Goal: Transaction & Acquisition: Purchase product/service

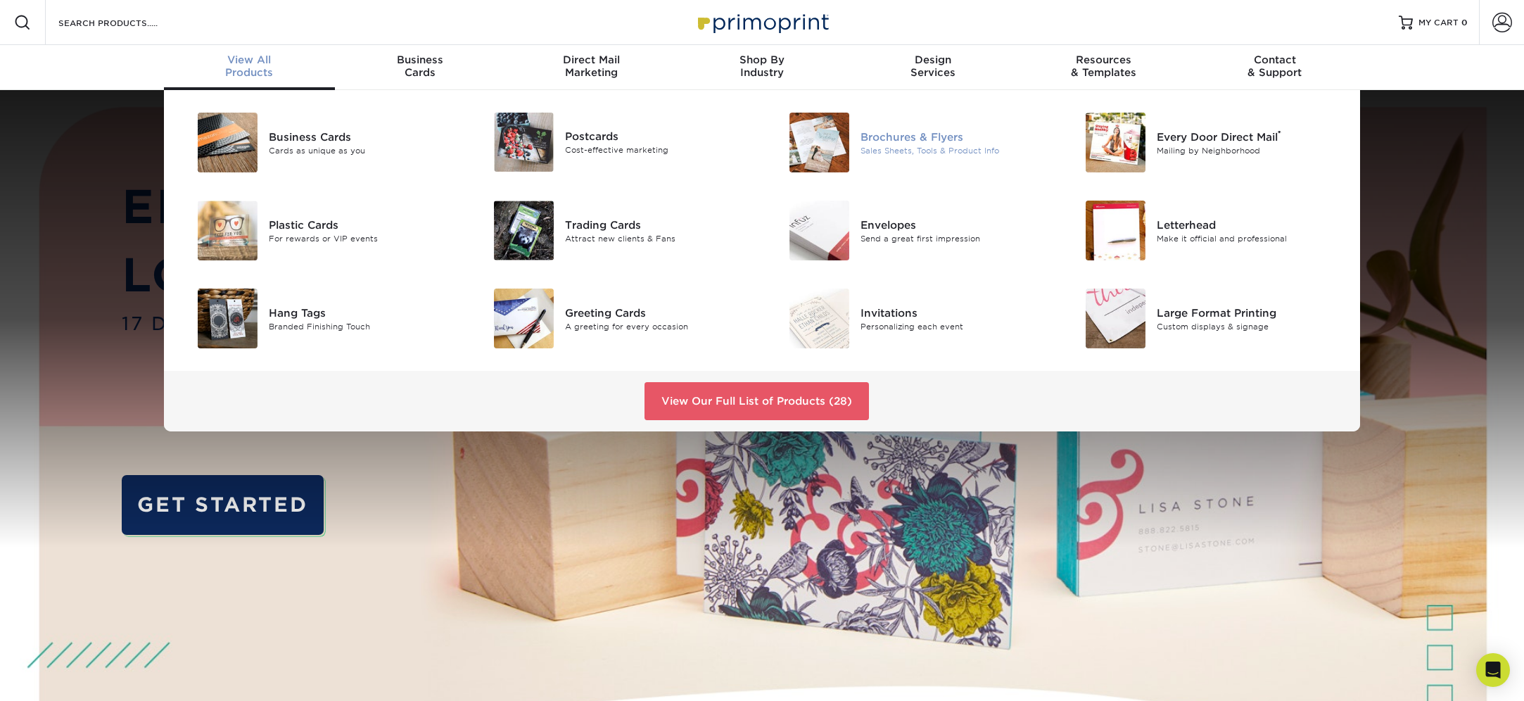
click at [834, 129] on img at bounding box center [819, 143] width 60 height 60
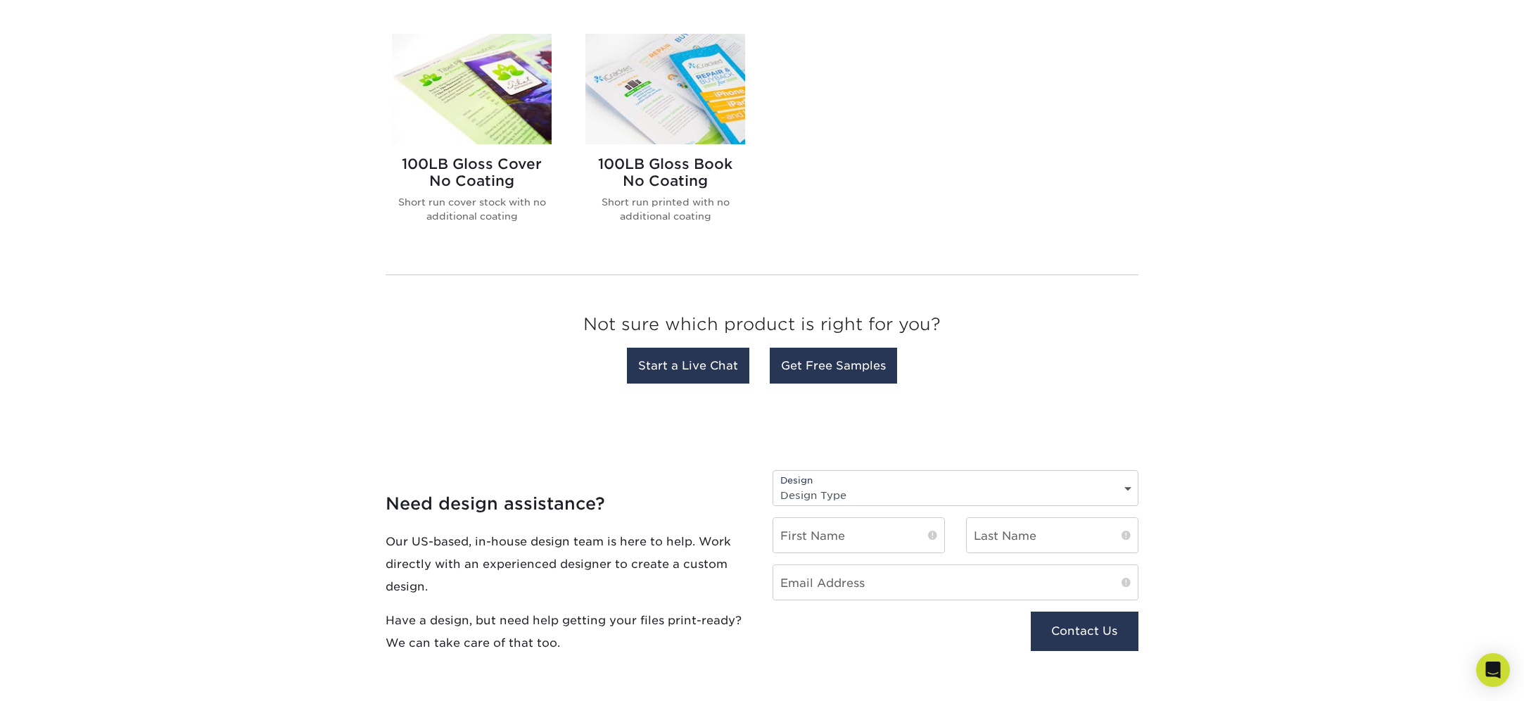
scroll to position [708, 0]
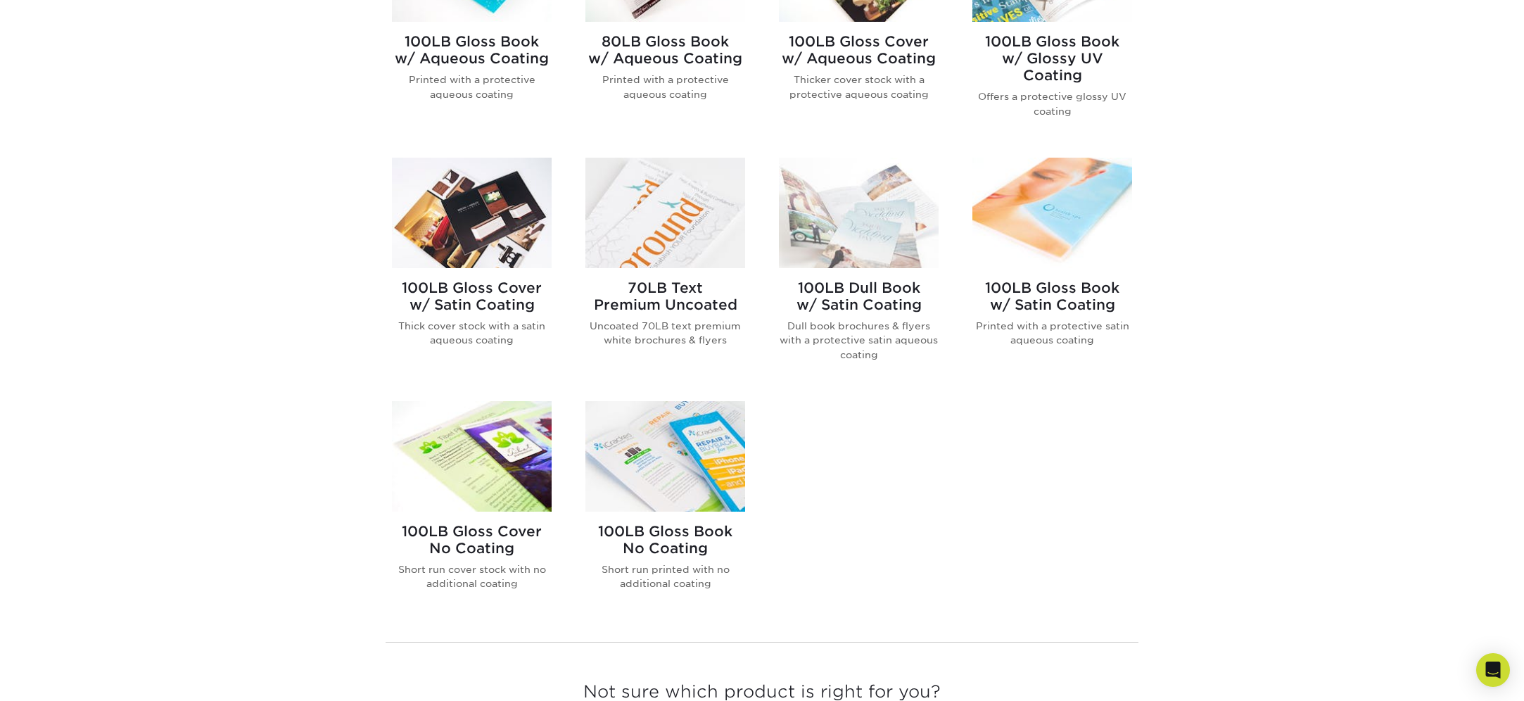
click at [461, 207] on img at bounding box center [472, 213] width 160 height 110
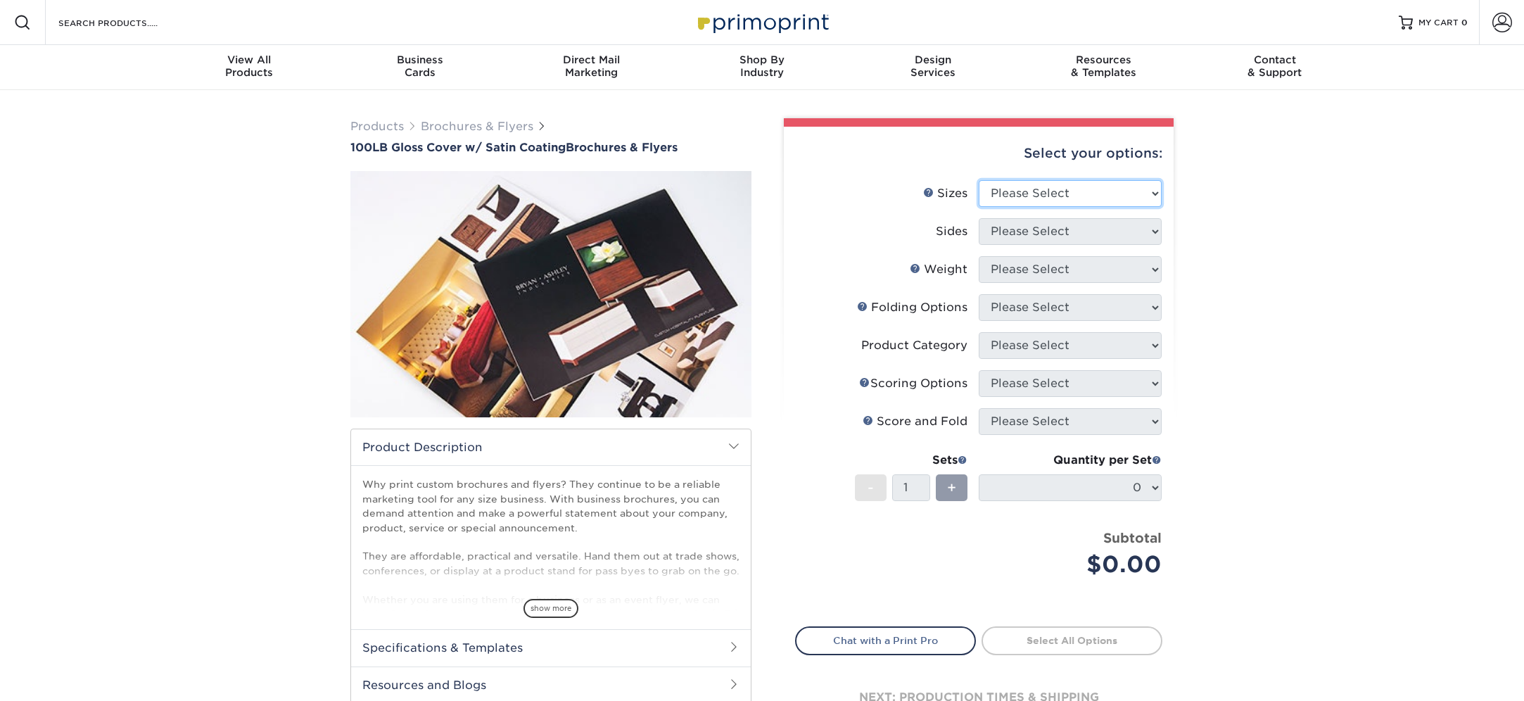
click at [1057, 198] on select "Please Select 3.67" x 8.5" 4" x 8.5" 4" x 11" 4" x 12" 4.25" x 11" 5.5" x 8.5" …" at bounding box center [1069, 193] width 183 height 27
click at [978, 180] on select "Please Select 3.67" x 8.5" 4" x 8.5" 4" x 11" 4" x 12" 4.25" x 11" 5.5" x 8.5" …" at bounding box center [1069, 193] width 183 height 27
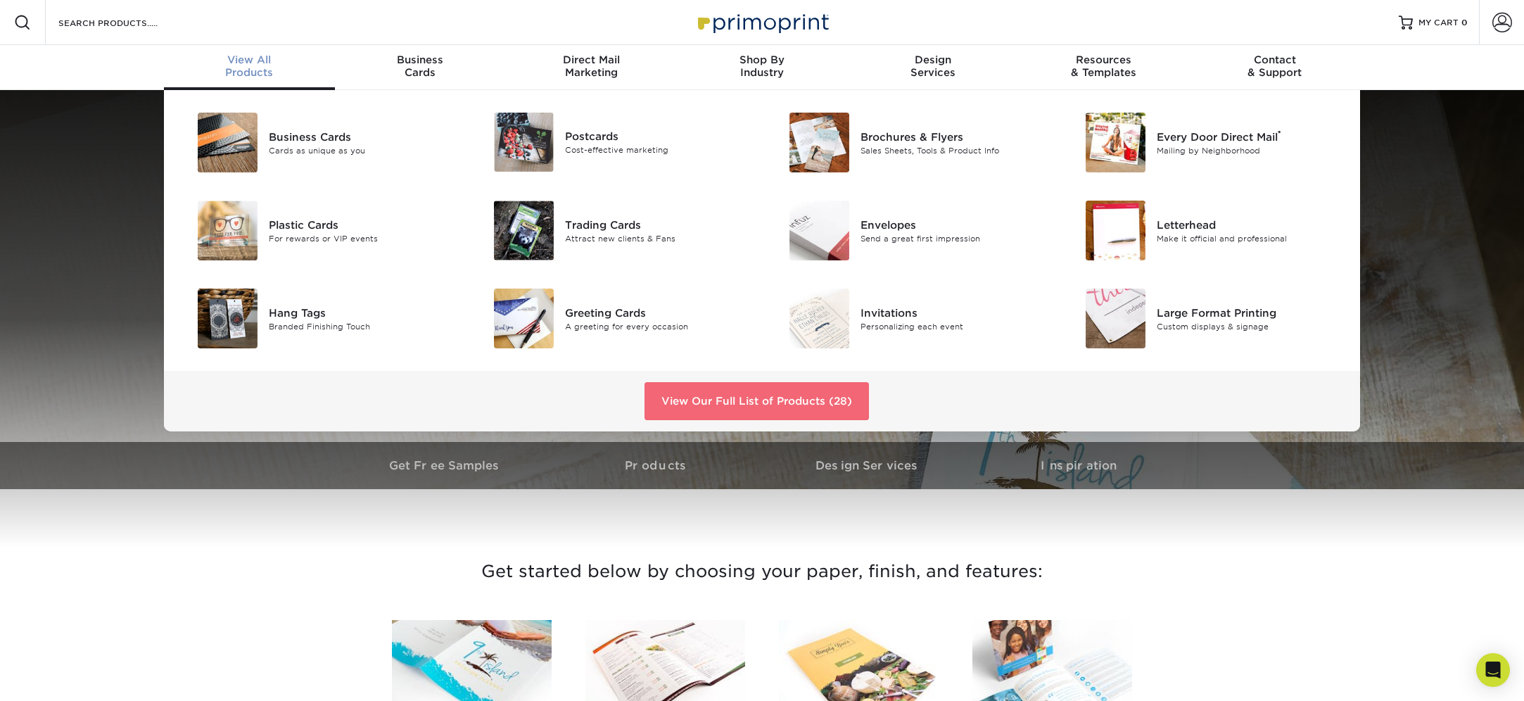
click at [758, 389] on link "View Our Full List of Products (28)" at bounding box center [756, 401] width 224 height 38
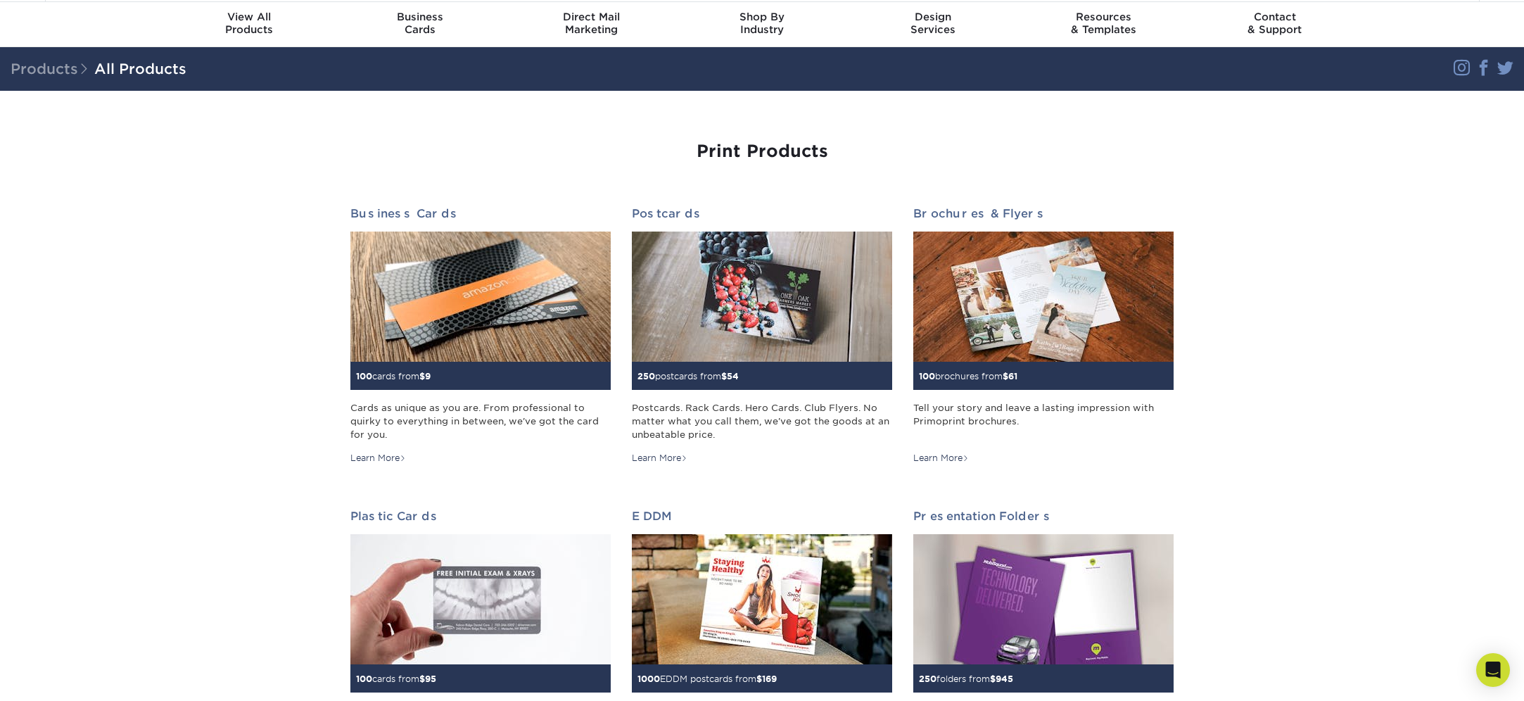
scroll to position [75, 0]
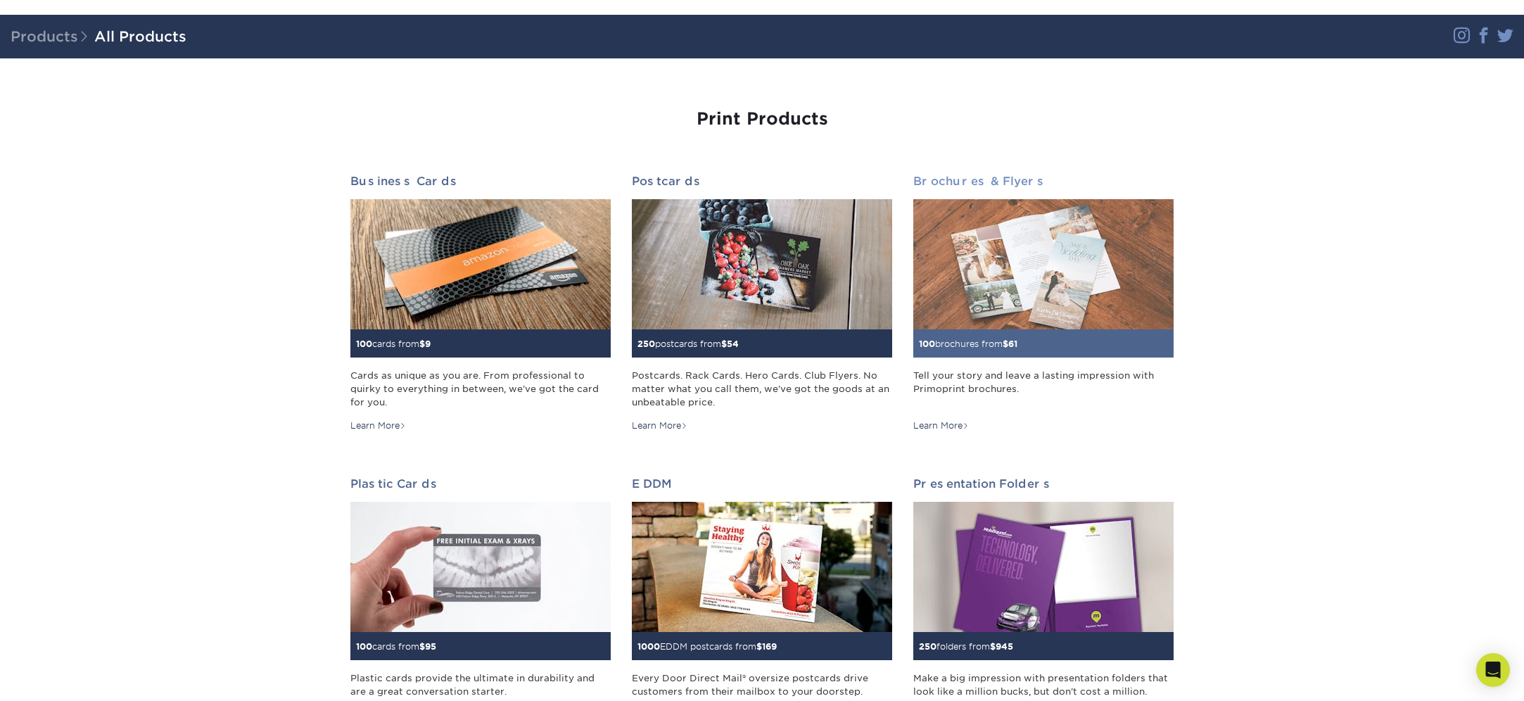
click at [1056, 260] on img at bounding box center [1043, 264] width 260 height 130
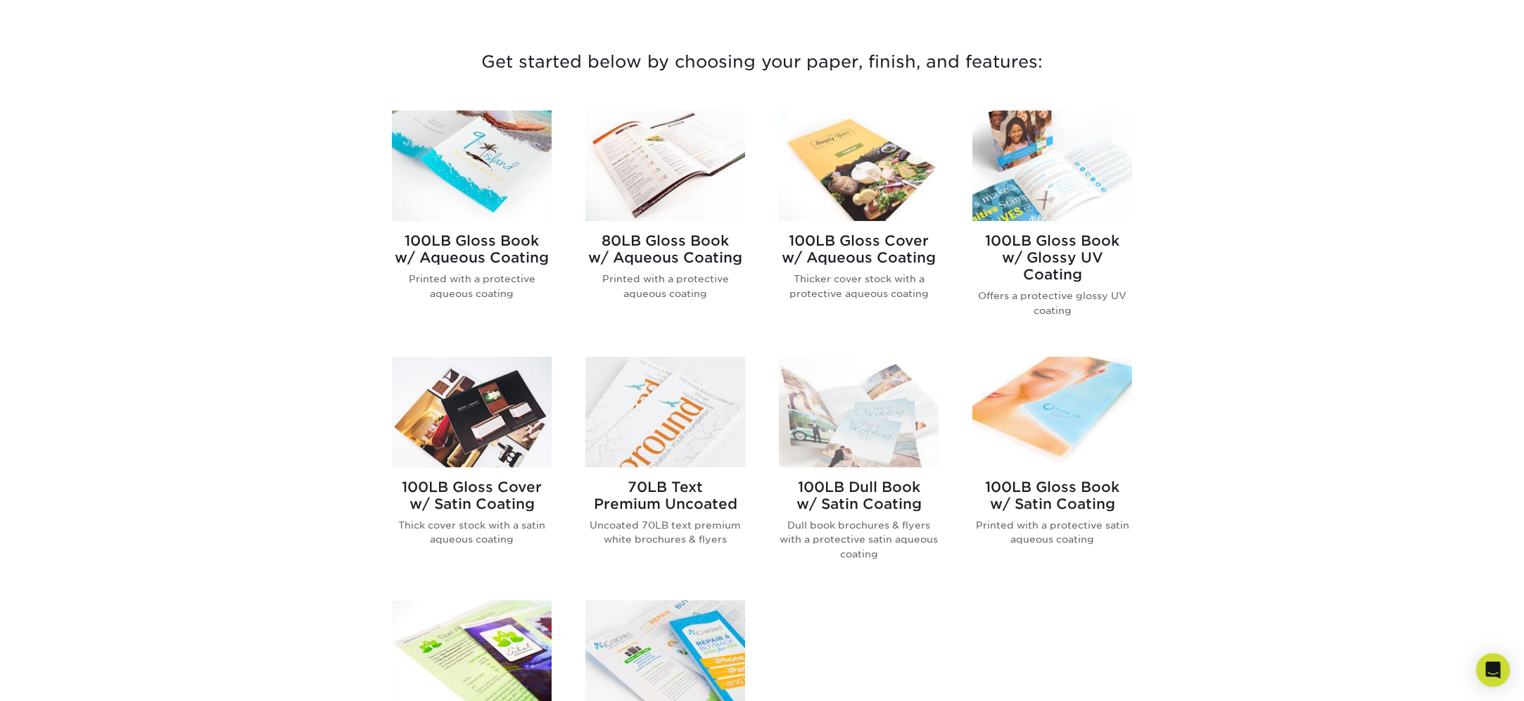
scroll to position [501, 0]
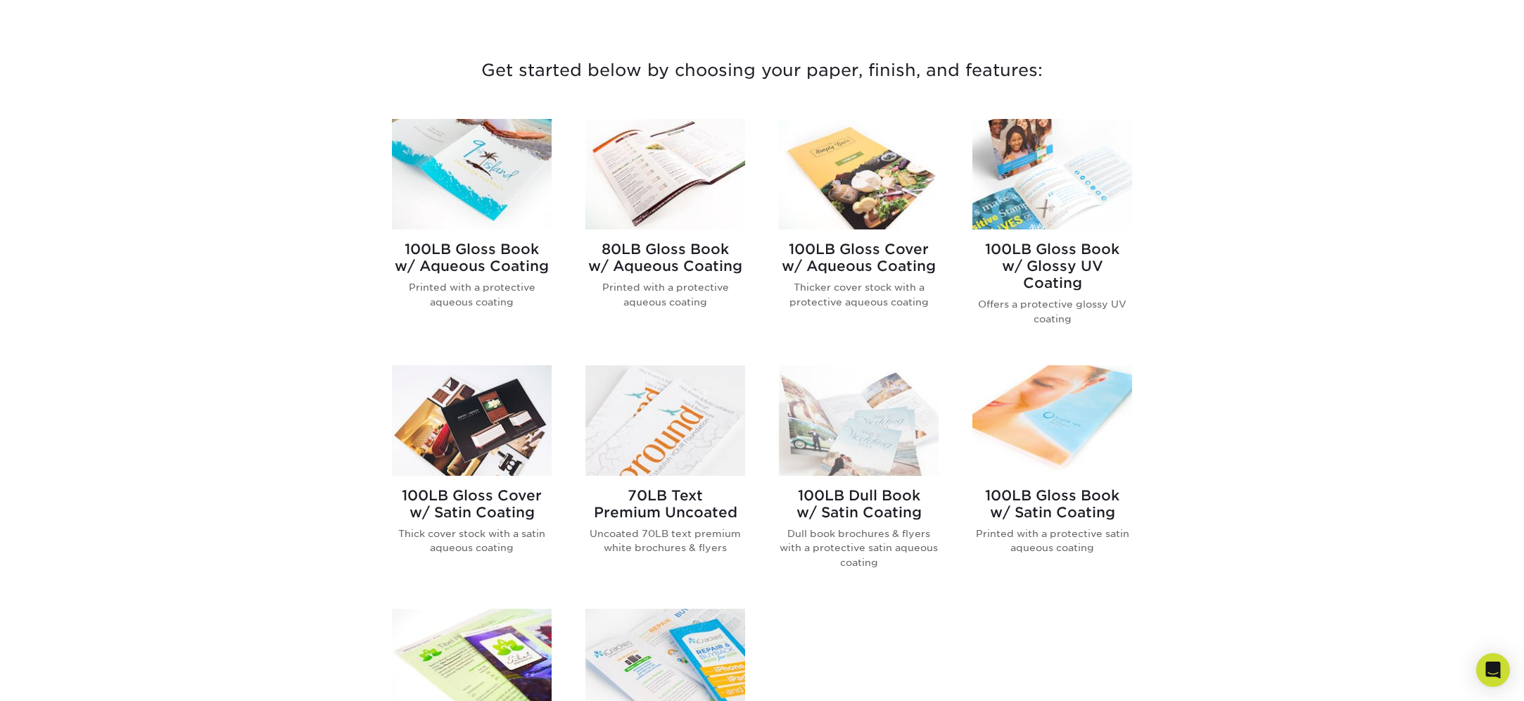
click at [480, 180] on img at bounding box center [472, 174] width 160 height 110
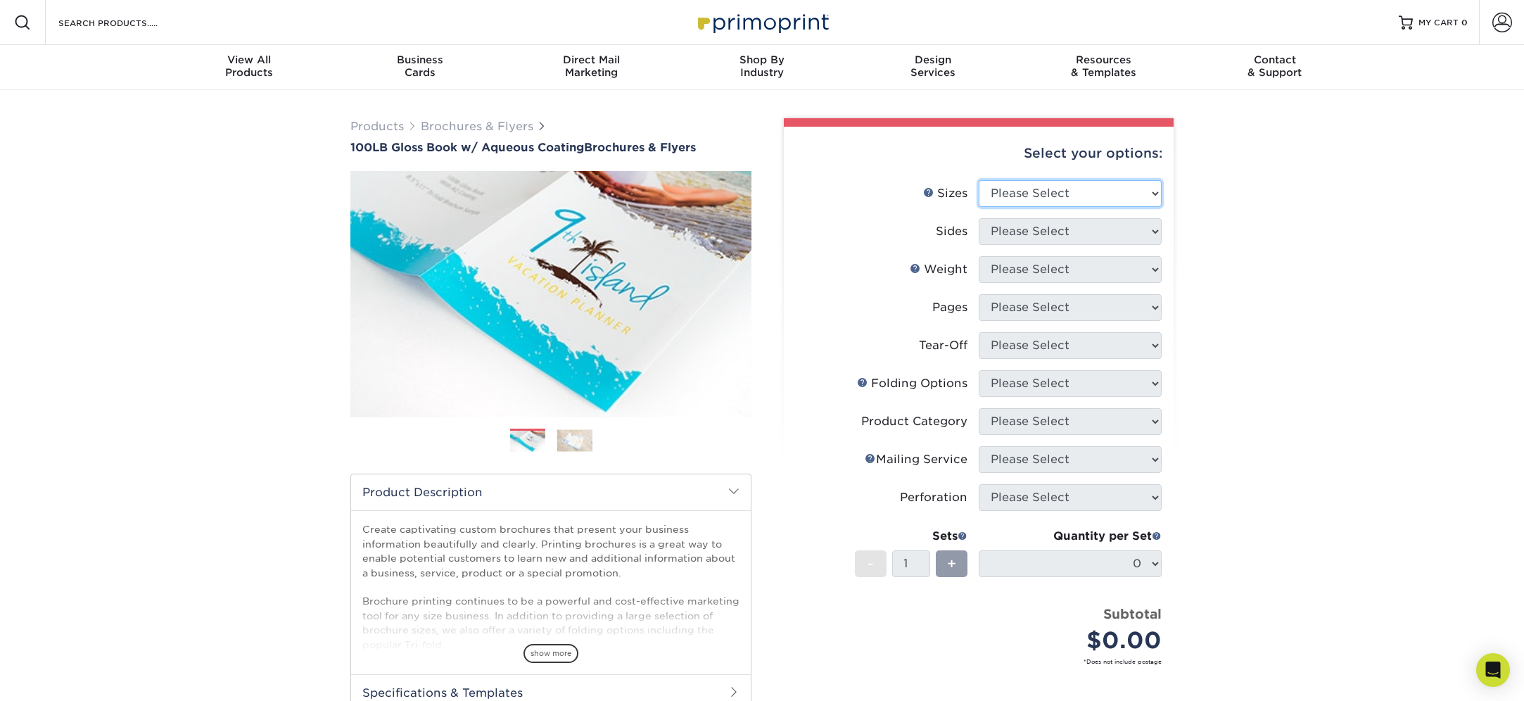
click at [1085, 195] on select "Please Select 3.5" x 8.5" 3.5" x 11" 3.67" x 8.5" 4" x 6" 4" x 8.5" 4" x 9" 4" …" at bounding box center [1069, 193] width 183 height 27
select select "4.25x11.00"
click at [978, 180] on select "Please Select 3.5" x 8.5" 3.5" x 11" 3.67" x 8.5" 4" x 6" 4" x 8.5" 4" x 9" 4" …" at bounding box center [1069, 193] width 183 height 27
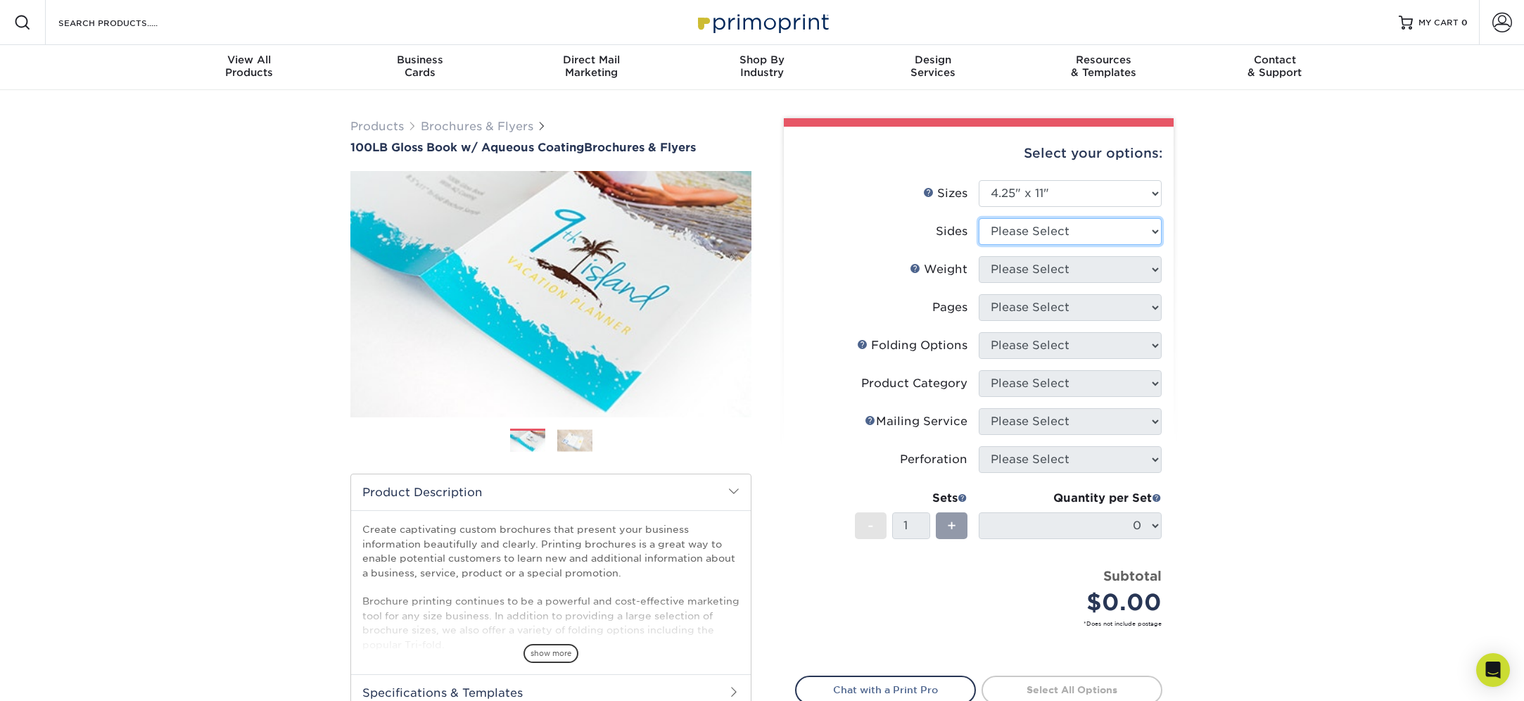
click at [1076, 236] on select "Please Select Print Both Sides Print Front Only" at bounding box center [1069, 231] width 183 height 27
click at [978, 218] on select "Please Select Print Both Sides Print Front Only" at bounding box center [1069, 231] width 183 height 27
click at [1087, 233] on select "Please Select Print Both Sides Print Front Only" at bounding box center [1069, 231] width 183 height 27
select select "13abbda7-1d64-4f25-8bb2-c179b224825d"
click at [978, 218] on select "Please Select Print Both Sides Print Front Only" at bounding box center [1069, 231] width 183 height 27
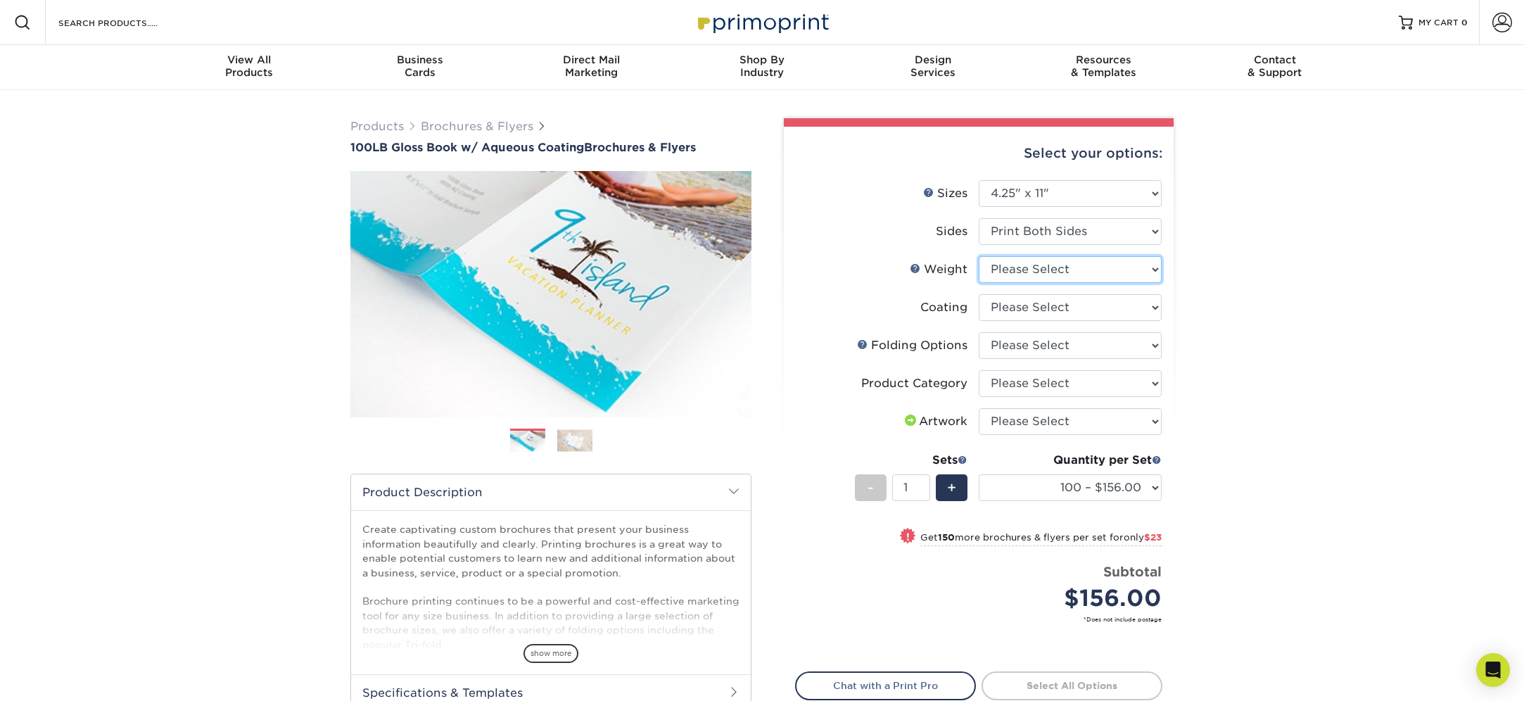
click at [1076, 264] on select "Please Select 100LB" at bounding box center [1069, 269] width 183 height 27
click at [978, 256] on select "Please Select 100LB" at bounding box center [1069, 269] width 183 height 27
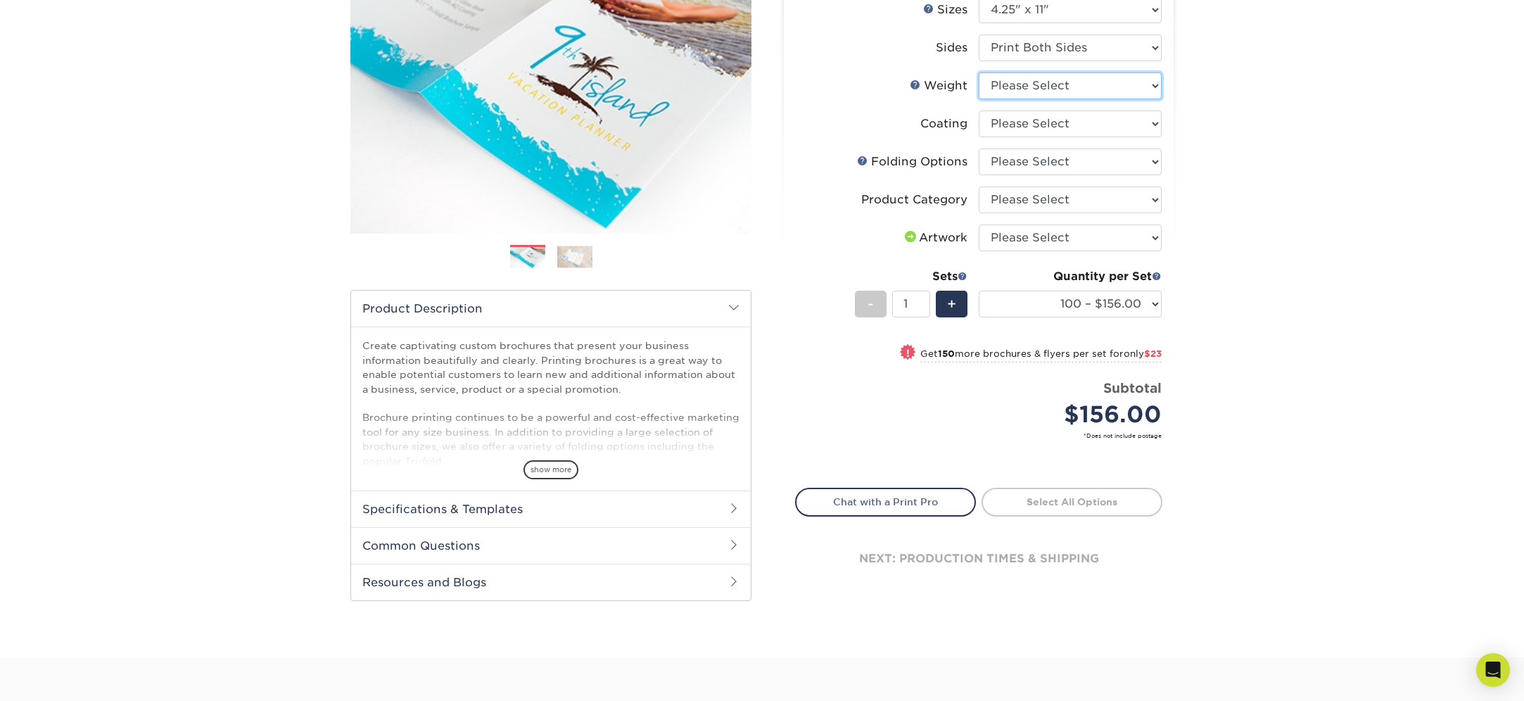
scroll to position [343, 0]
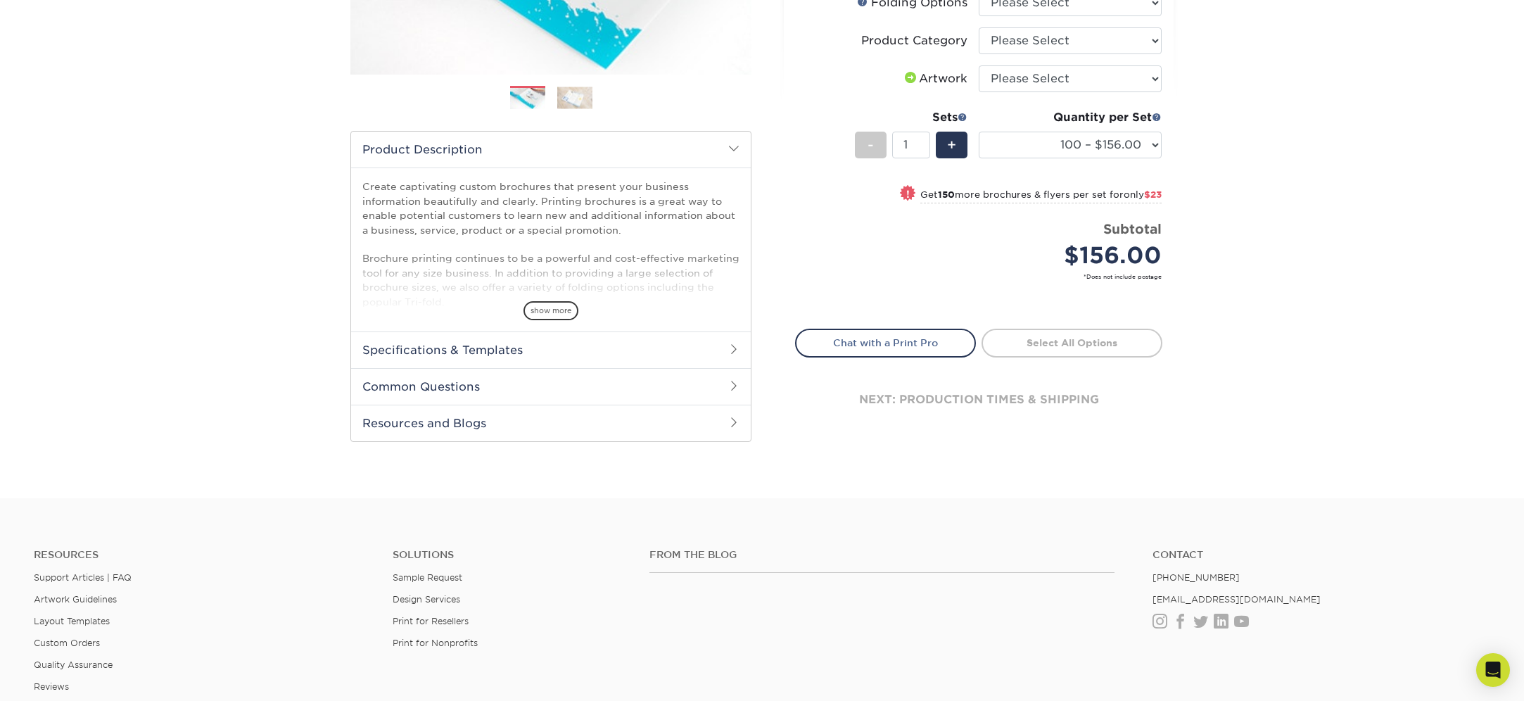
click at [655, 348] on h2 "Specifications & Templates" at bounding box center [551, 349] width 400 height 37
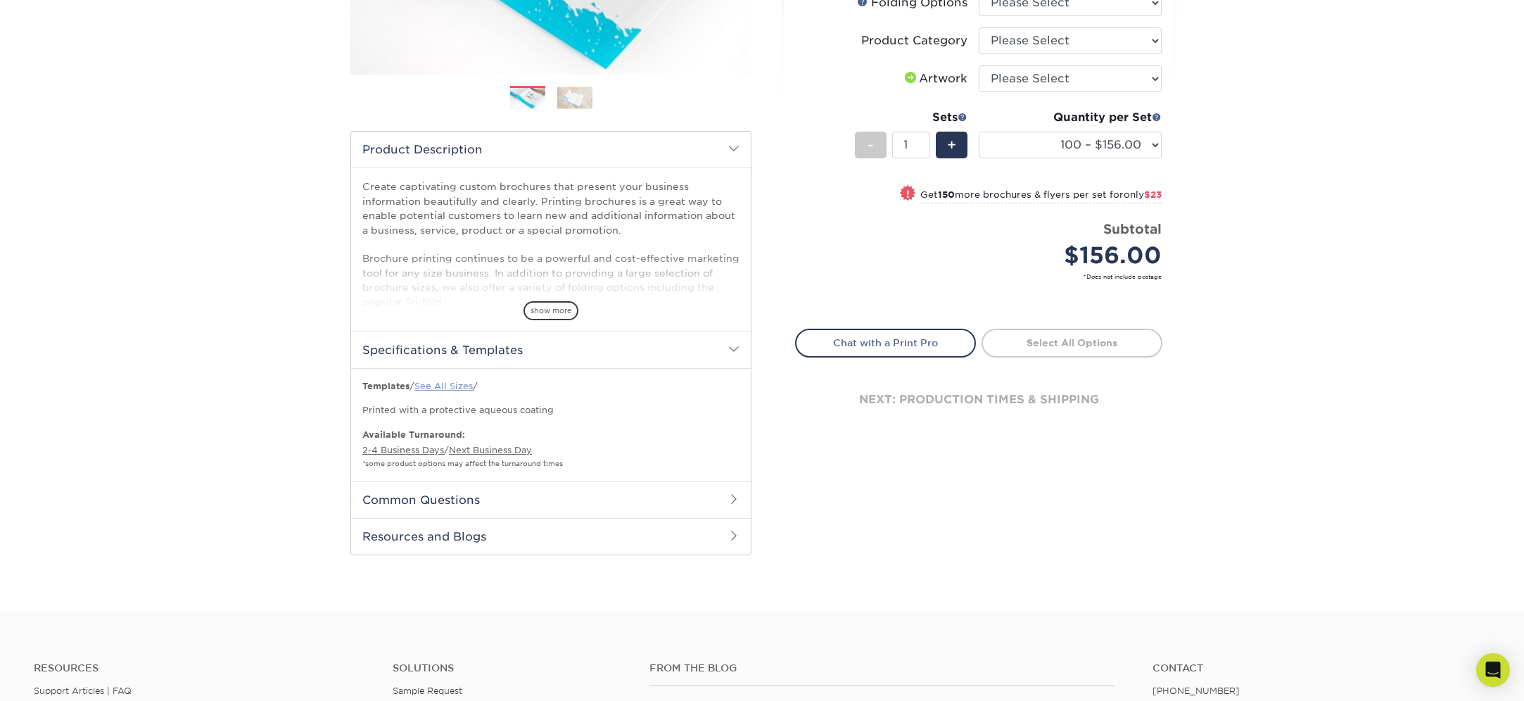
click at [443, 388] on link "See All Sizes" at bounding box center [443, 386] width 58 height 11
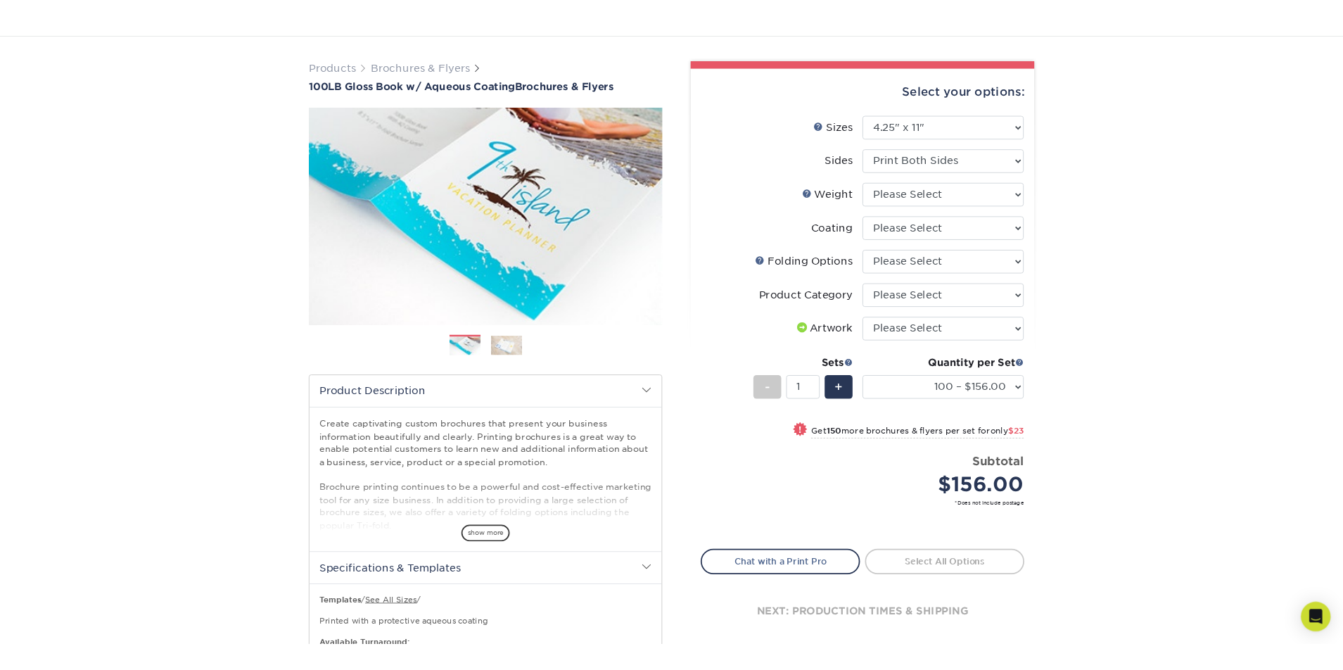
scroll to position [0, 0]
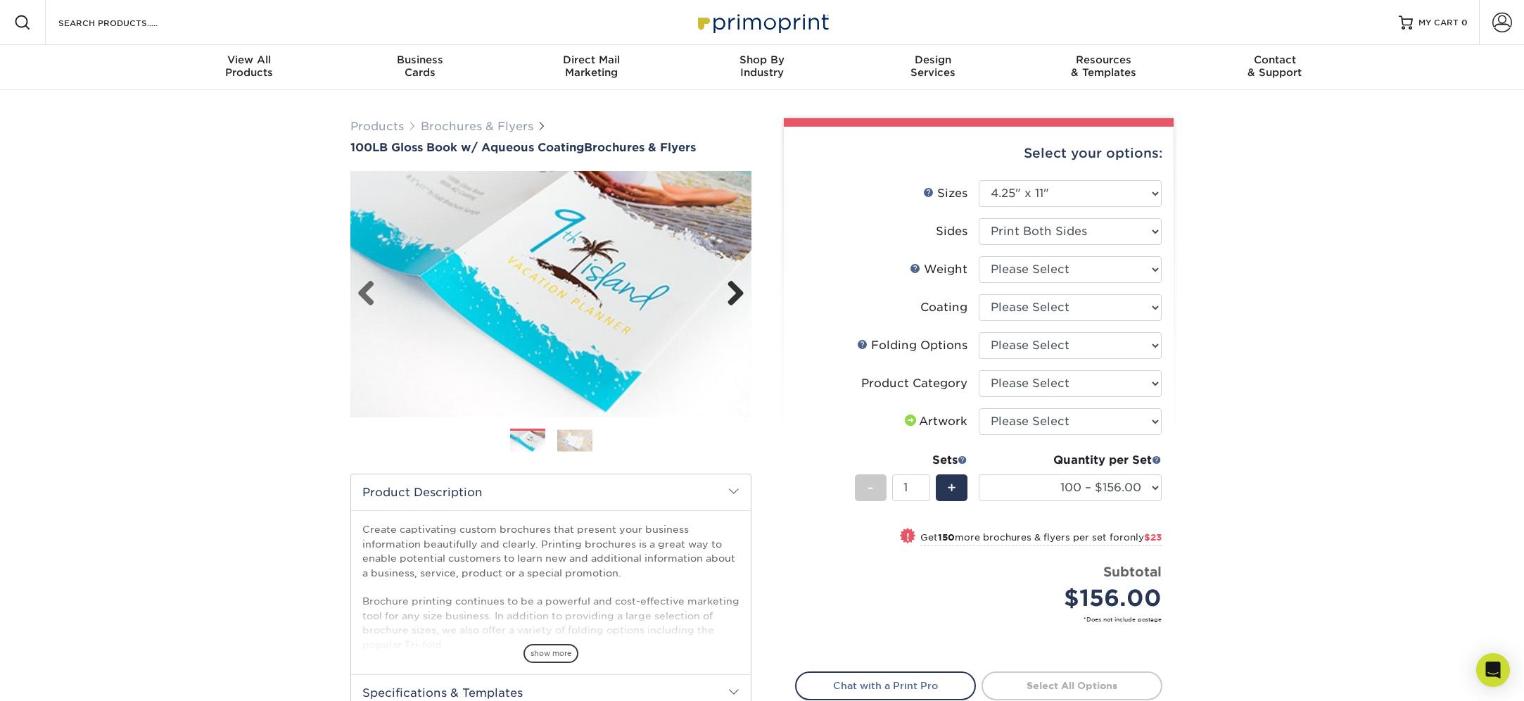
click at [736, 290] on link "Next" at bounding box center [730, 294] width 28 height 28
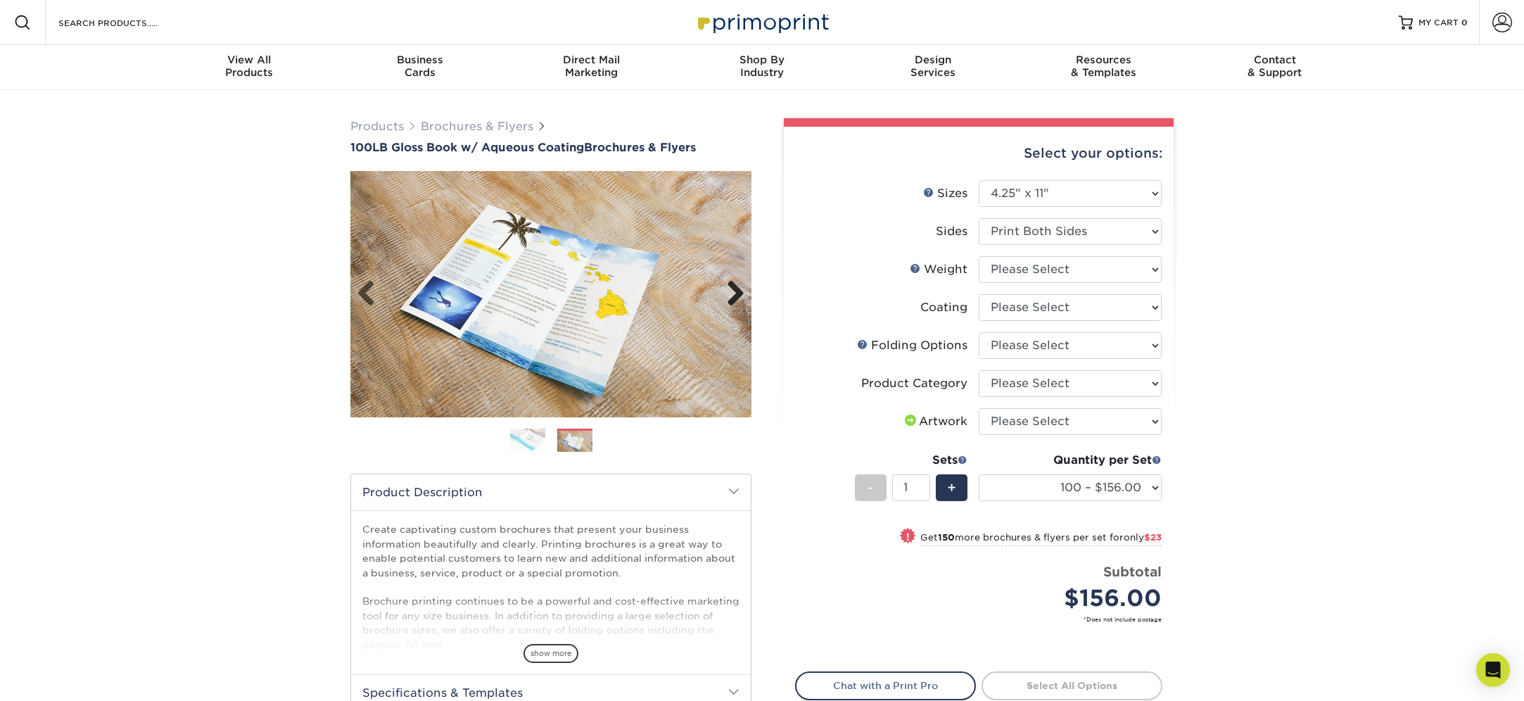
click at [736, 290] on link "Next" at bounding box center [730, 294] width 28 height 28
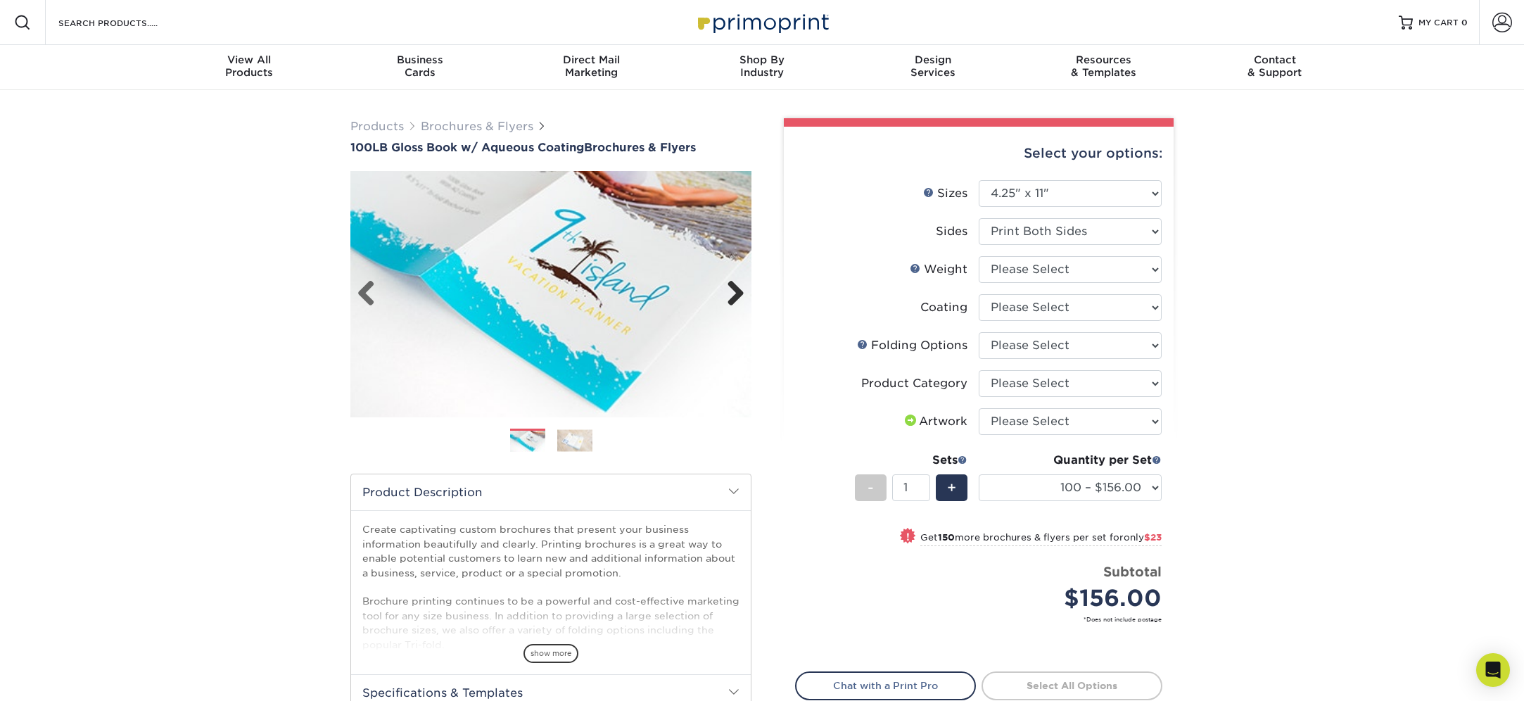
click at [736, 290] on link "Next" at bounding box center [730, 294] width 28 height 28
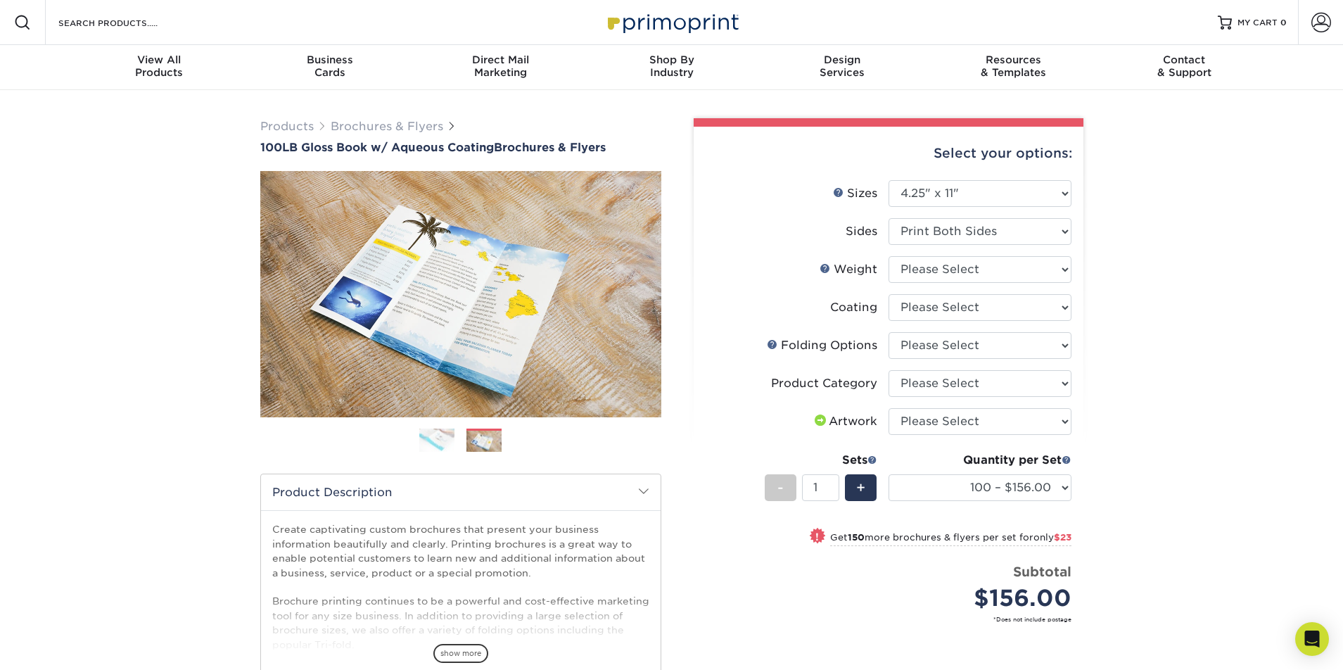
click at [441, 435] on img at bounding box center [436, 440] width 35 height 25
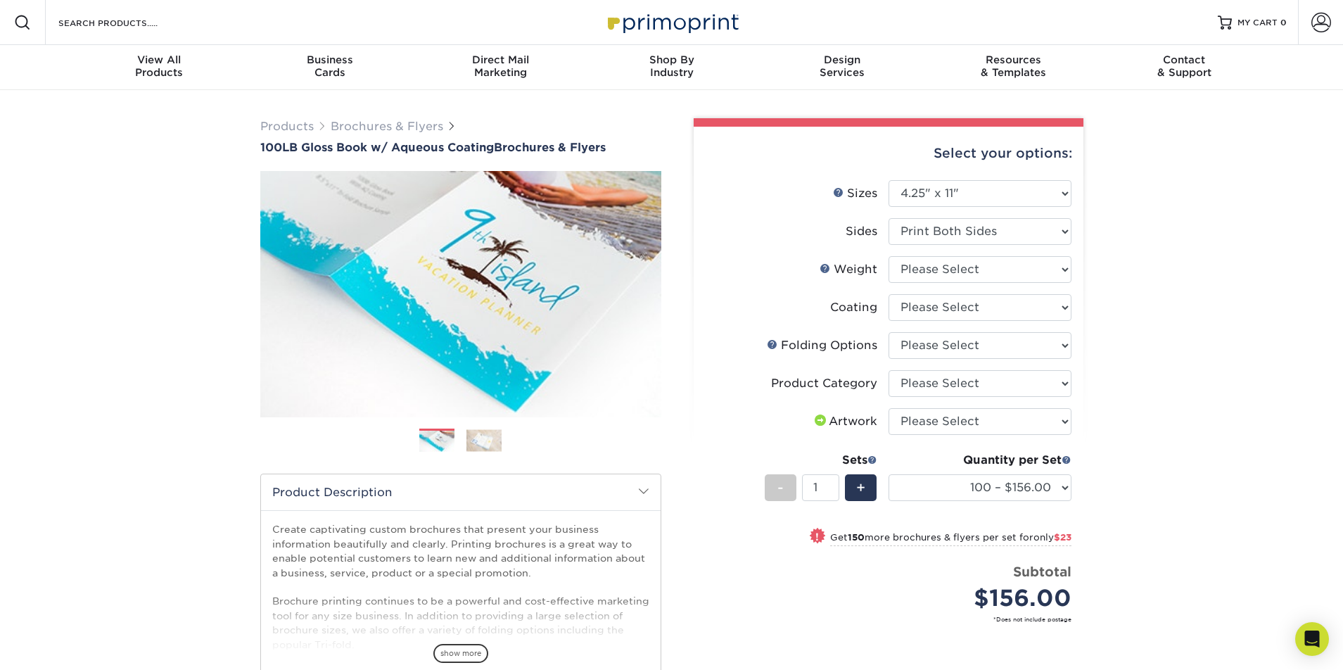
click at [488, 440] on img at bounding box center [483, 440] width 35 height 22
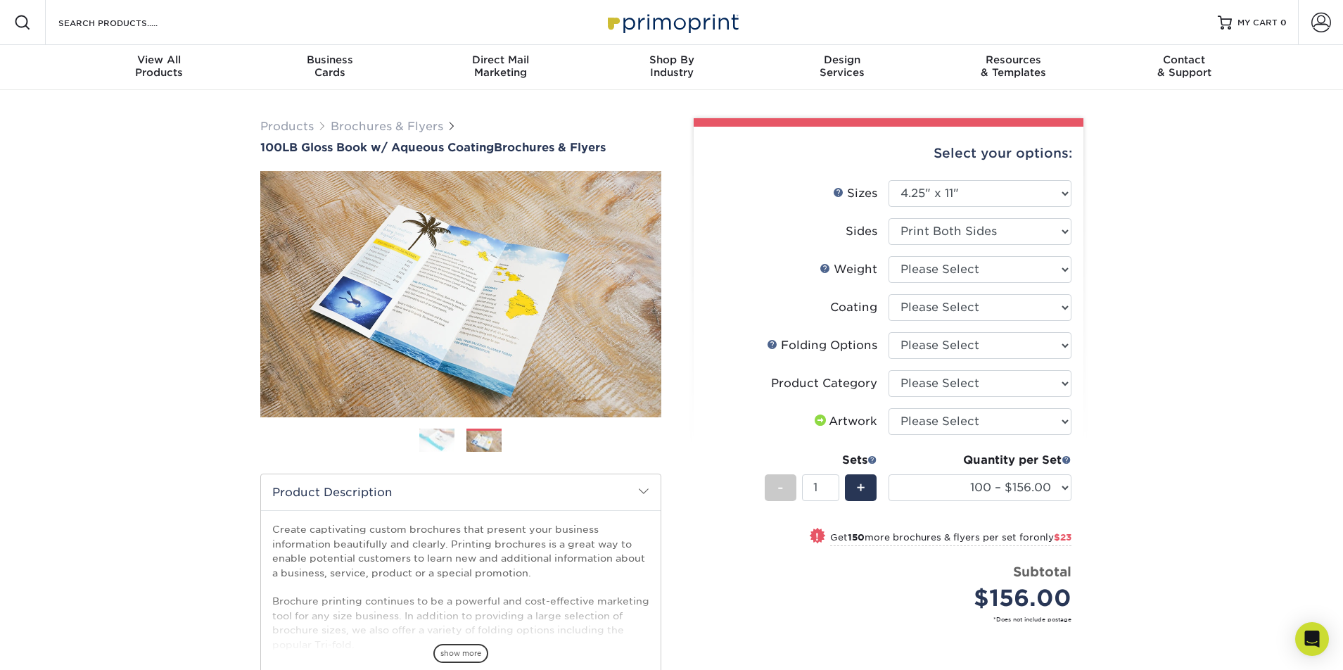
click at [440, 435] on img at bounding box center [436, 440] width 35 height 25
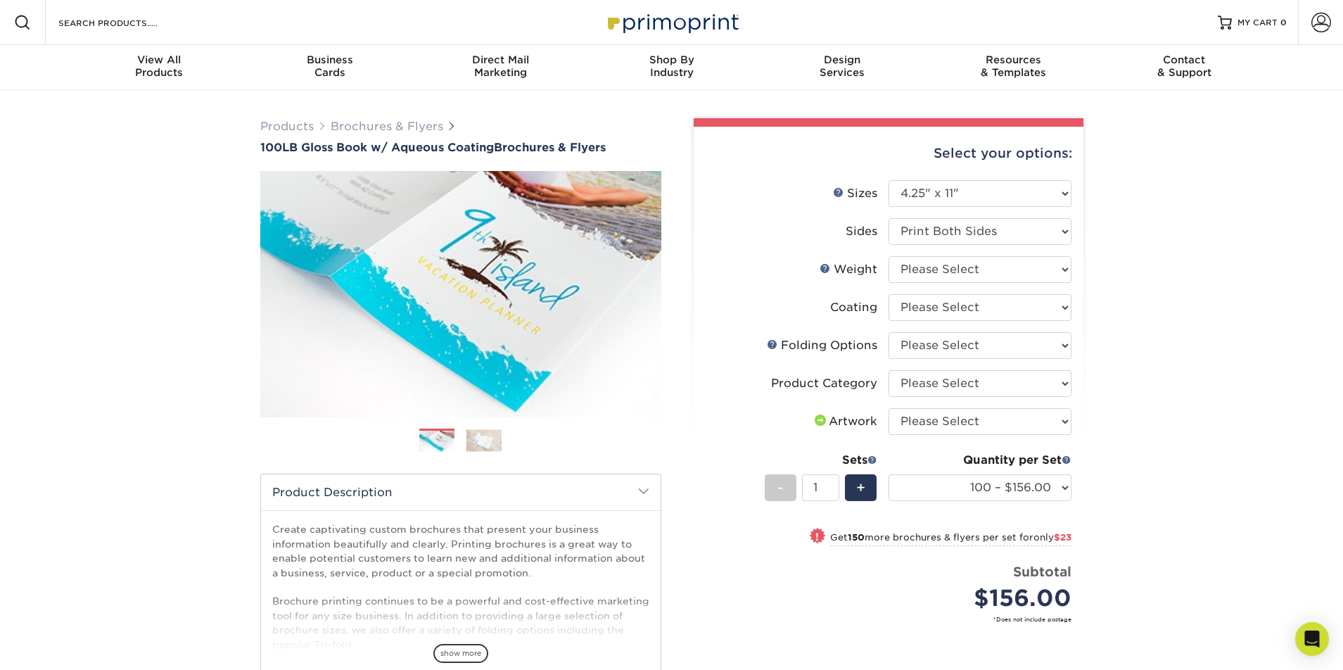
click at [492, 444] on img at bounding box center [483, 440] width 35 height 22
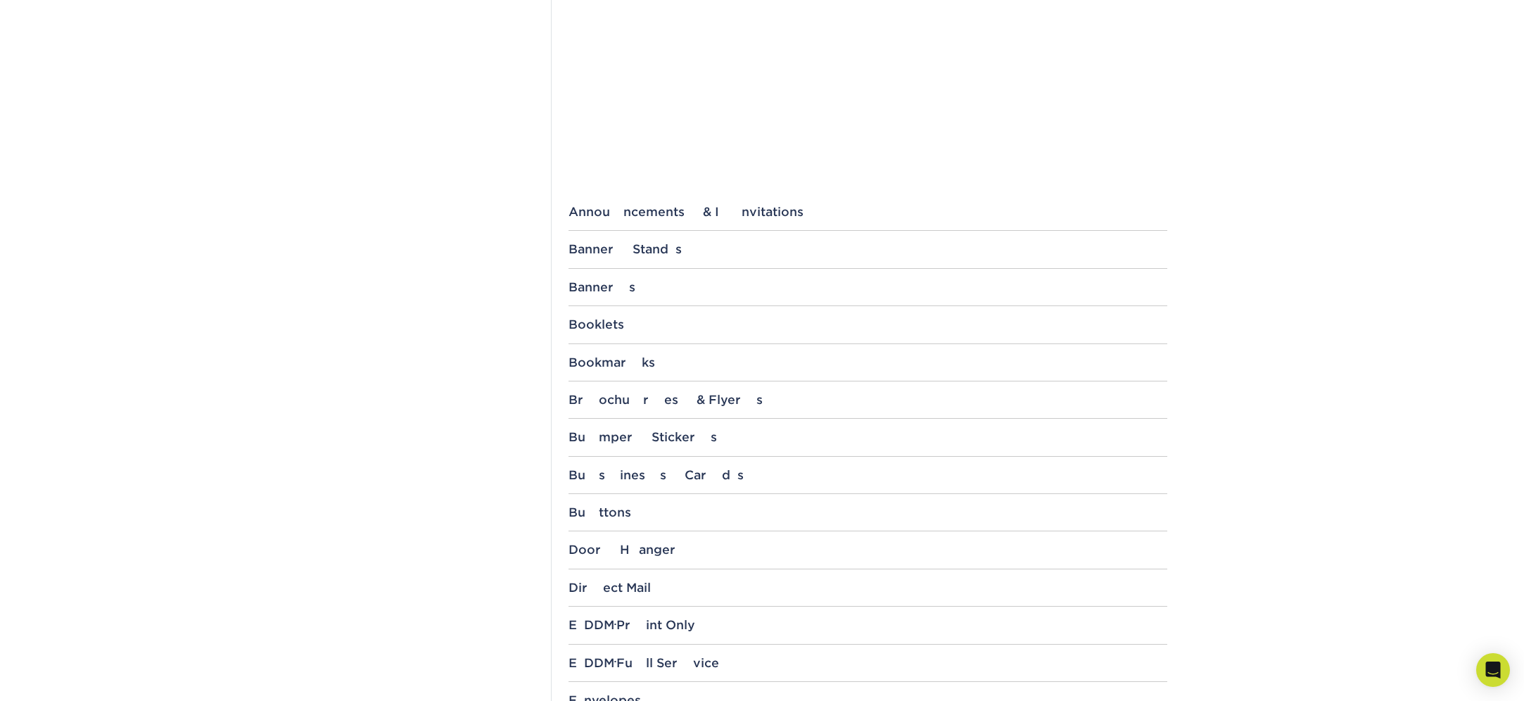
scroll to position [457, 0]
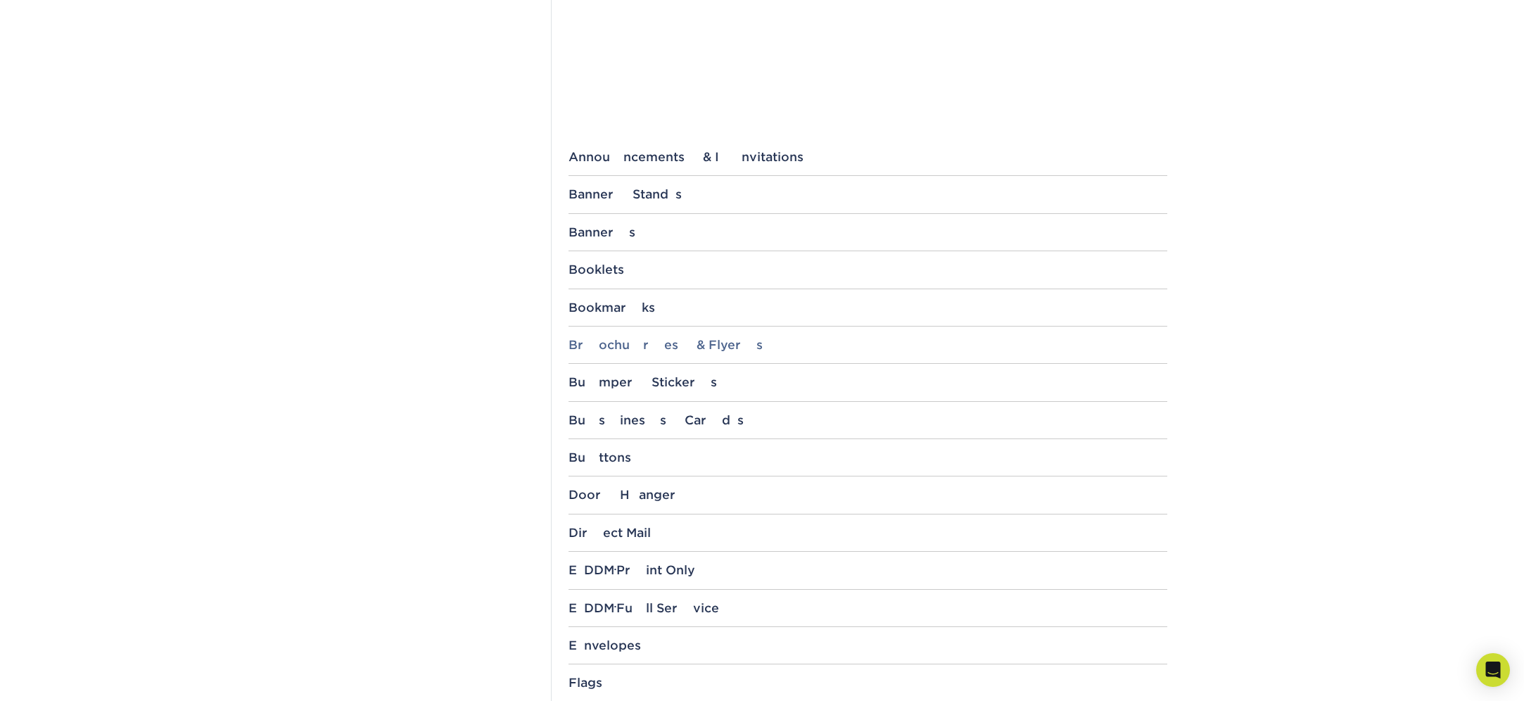
click at [701, 345] on div "Brochures & Flyers" at bounding box center [867, 345] width 599 height 14
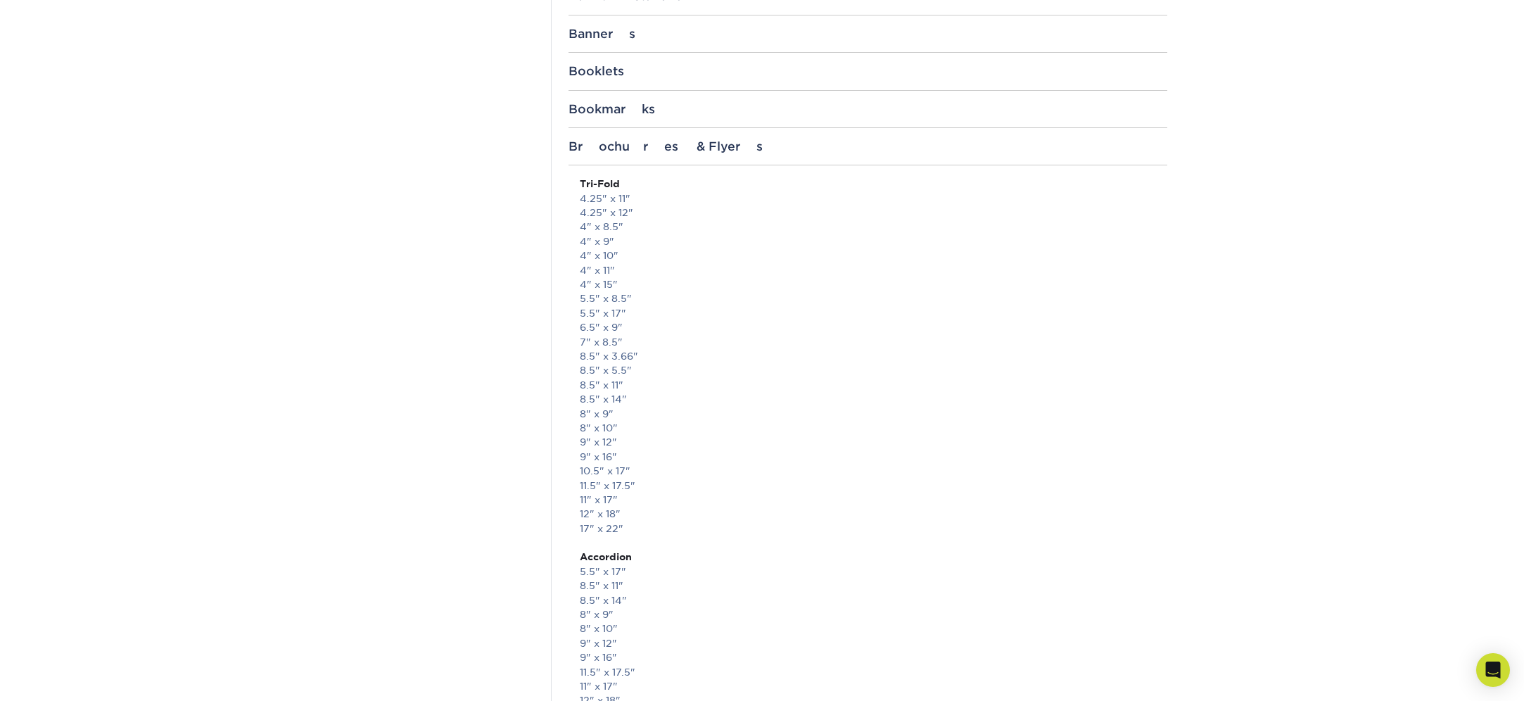
scroll to position [558, 0]
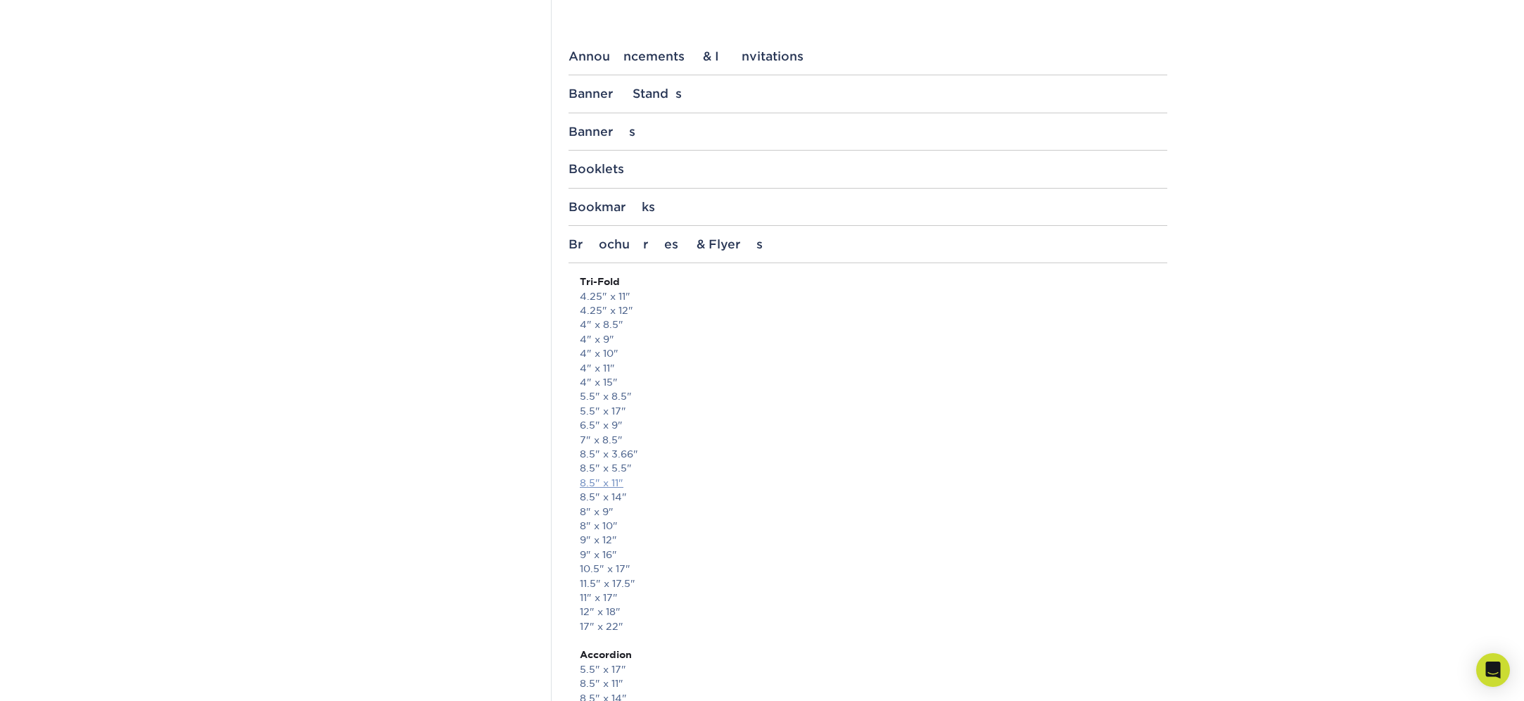
click at [602, 483] on link "8.5" x 11"" at bounding box center [602, 482] width 44 height 11
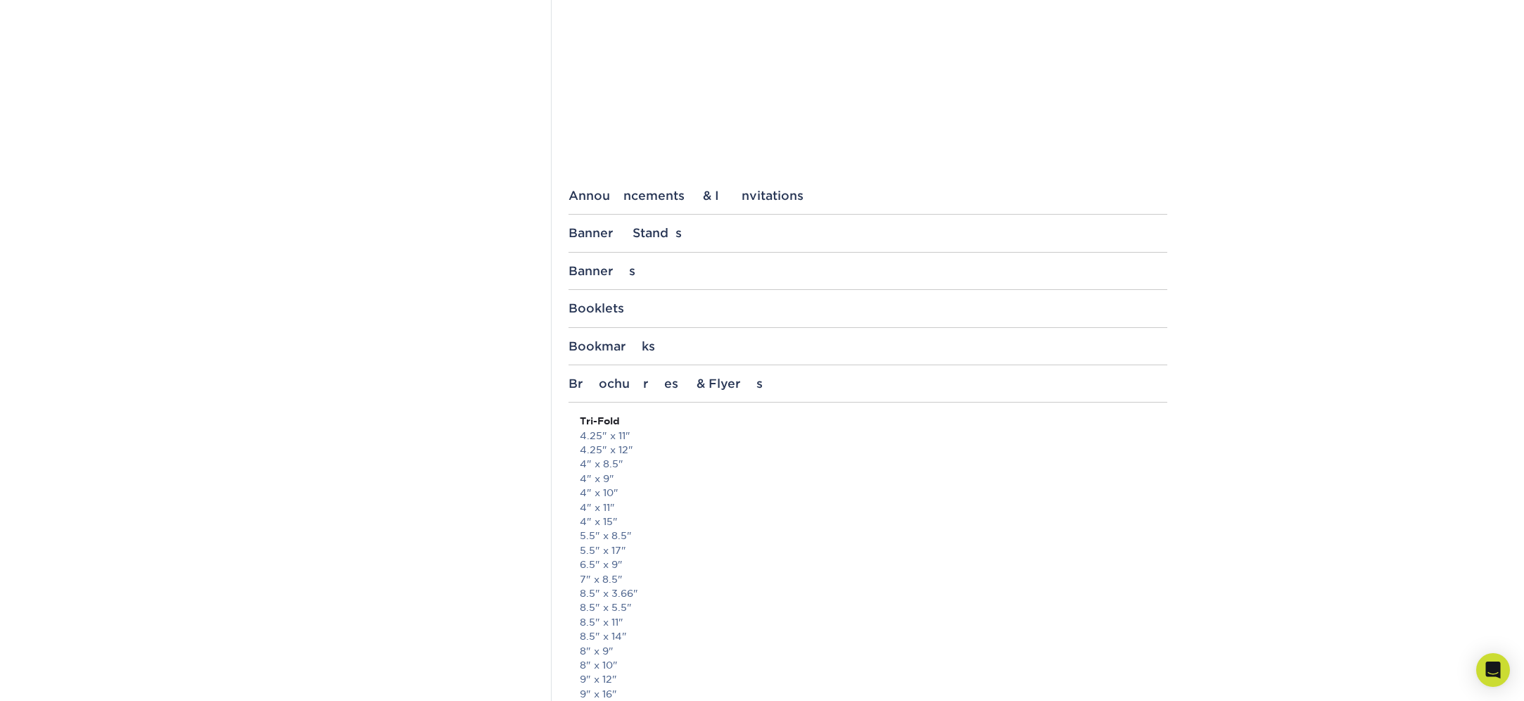
scroll to position [79, 0]
